Goal: Task Accomplishment & Management: Manage account settings

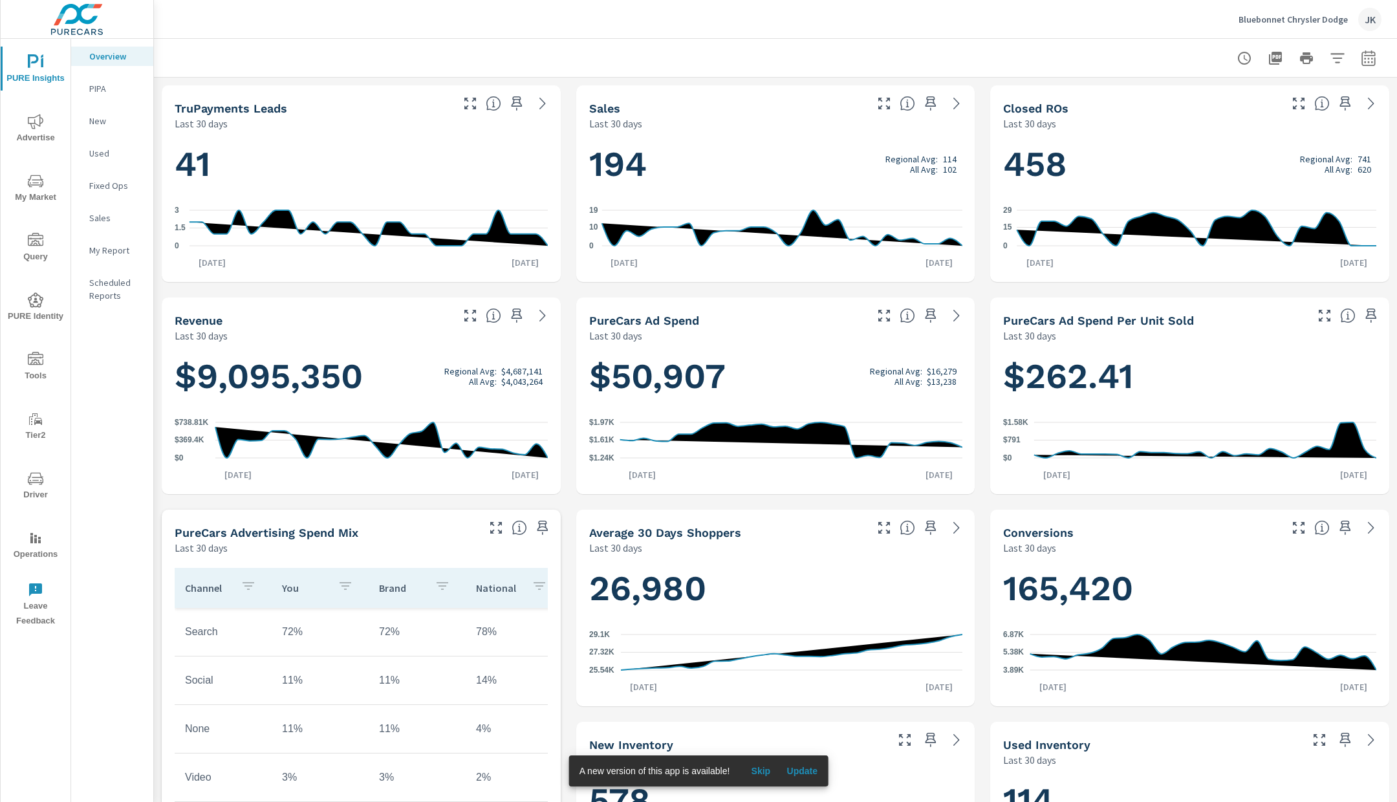
scroll to position [1, 0]
click at [1259, 12] on div "Bluebonnet Chrysler Dodge JK" at bounding box center [1310, 19] width 143 height 23
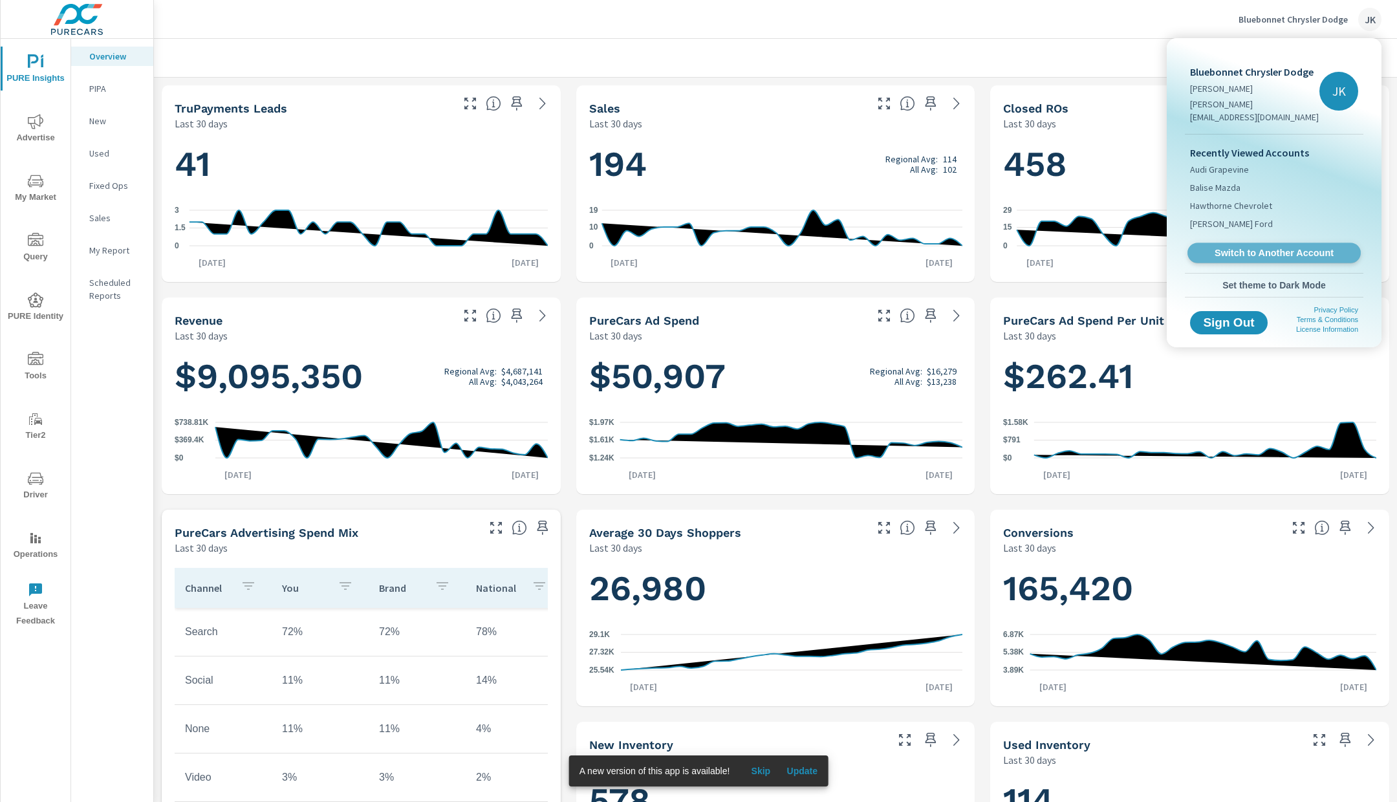
click at [1226, 247] on span "Switch to Another Account" at bounding box center [1274, 253] width 158 height 12
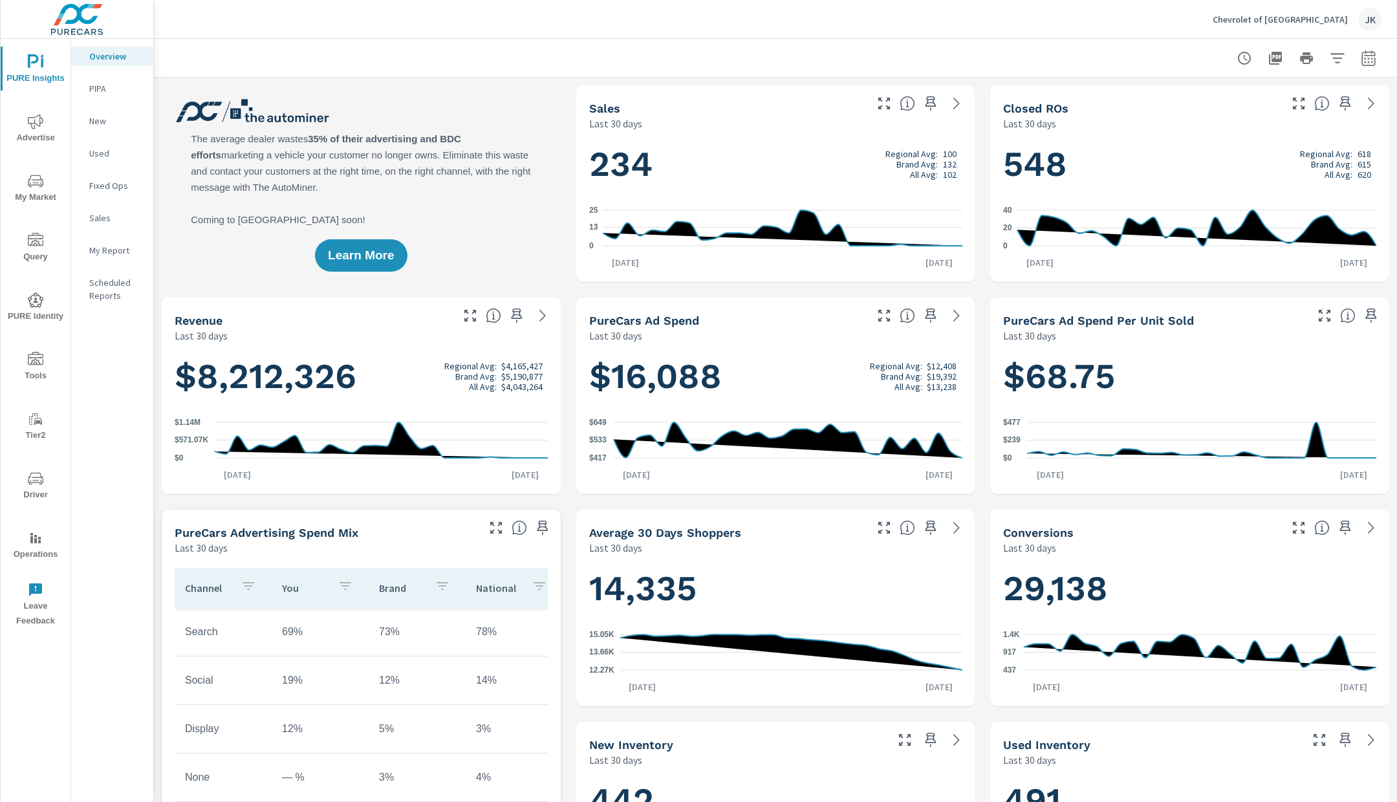
click at [41, 484] on icon "nav menu" at bounding box center [36, 479] width 16 height 16
